Goal: Check status: Check status

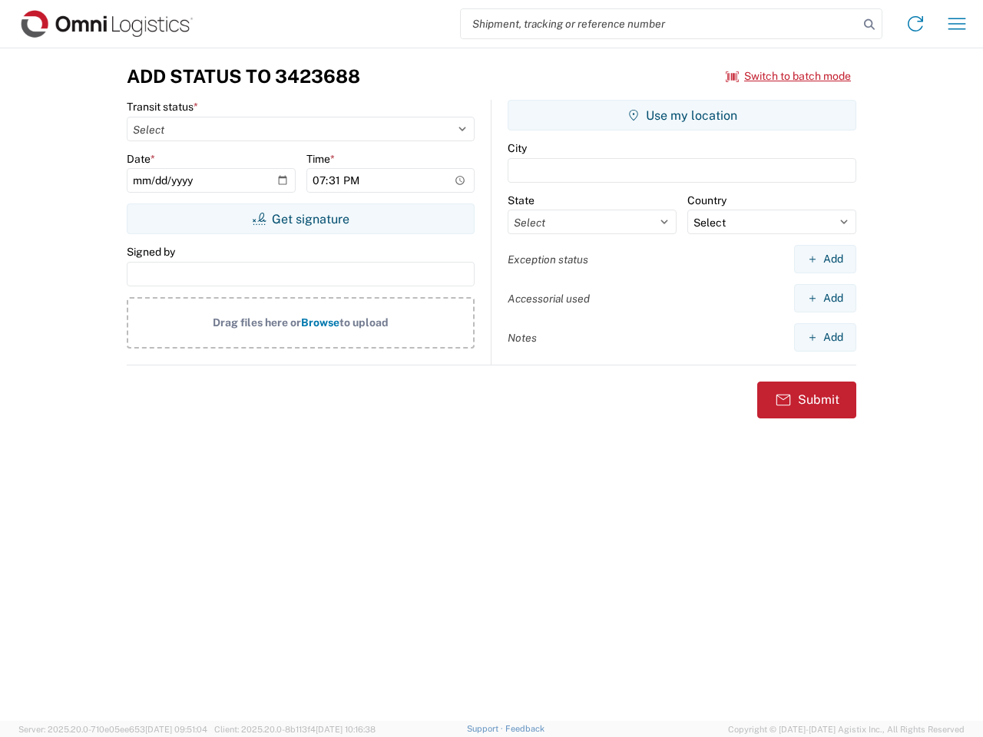
click at [660, 24] on input "search" at bounding box center [660, 23] width 398 height 29
click at [870, 25] on icon at bounding box center [870, 25] width 22 height 22
click at [916, 24] on icon at bounding box center [915, 24] width 25 height 25
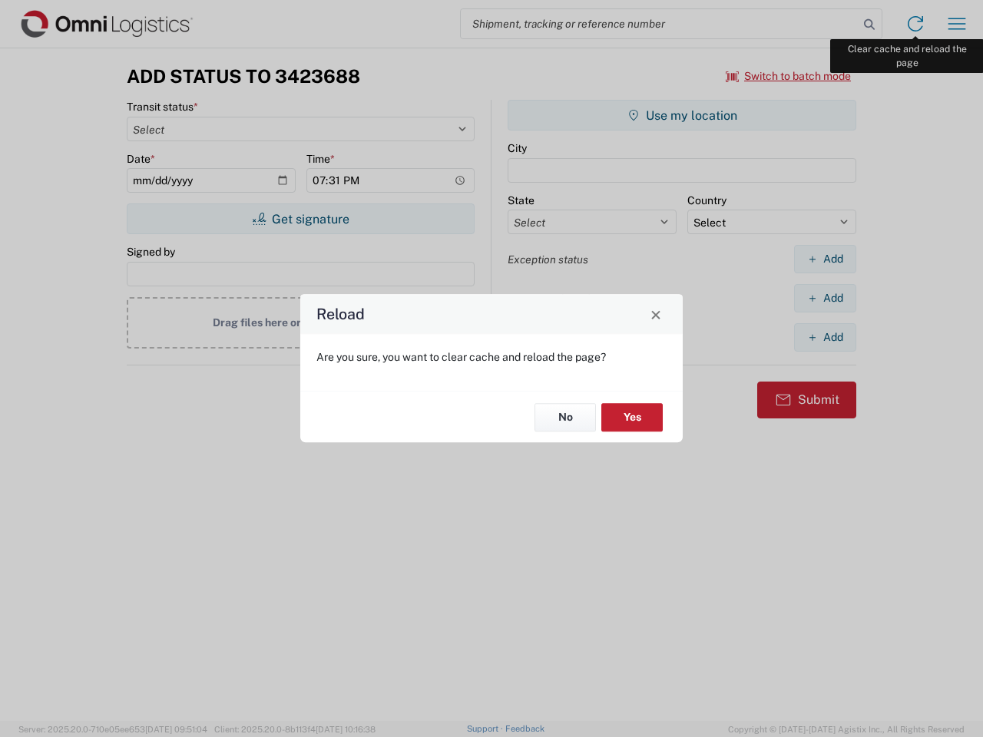
click at [957, 24] on div "Reload Are you sure, you want to clear cache and reload the page? No Yes" at bounding box center [491, 368] width 983 height 737
click at [789, 76] on div "Reload Are you sure, you want to clear cache and reload the page? No Yes" at bounding box center [491, 368] width 983 height 737
click at [300, 219] on div "Reload Are you sure, you want to clear cache and reload the page? No Yes" at bounding box center [491, 368] width 983 height 737
click at [682, 115] on div "Reload Are you sure, you want to clear cache and reload the page? No Yes" at bounding box center [491, 368] width 983 height 737
click at [825, 259] on div "Reload Are you sure, you want to clear cache and reload the page? No Yes" at bounding box center [491, 368] width 983 height 737
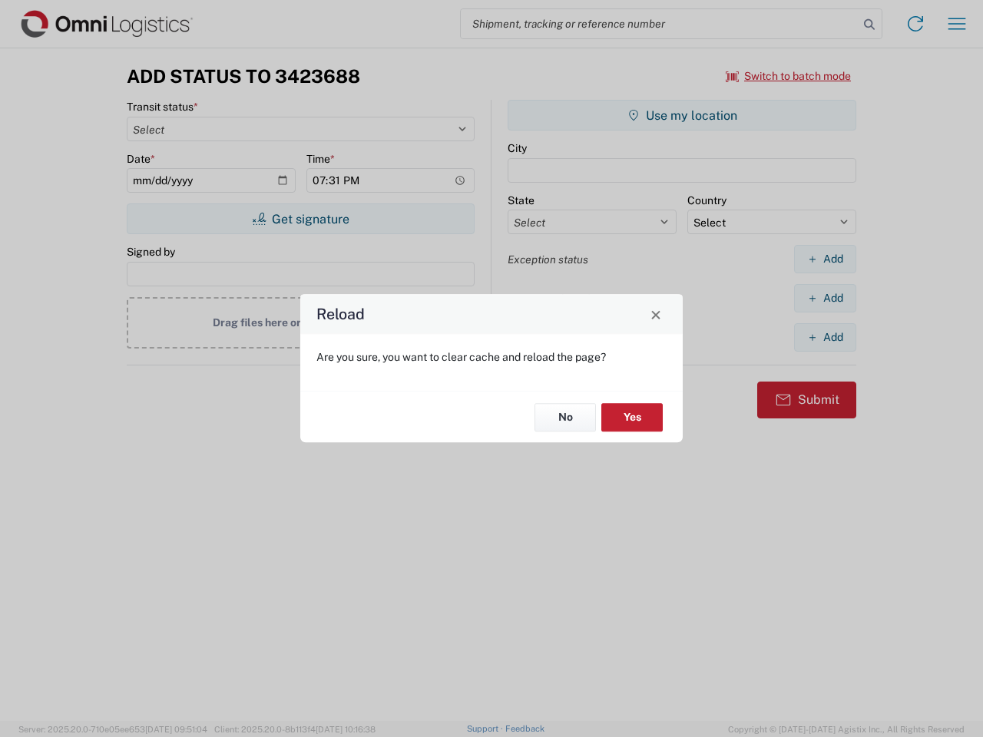
click at [825, 298] on div "Reload Are you sure, you want to clear cache and reload the page? No Yes" at bounding box center [491, 368] width 983 height 737
click at [825, 337] on div "Reload Are you sure, you want to clear cache and reload the page? No Yes" at bounding box center [491, 368] width 983 height 737
